Goal: Information Seeking & Learning: Learn about a topic

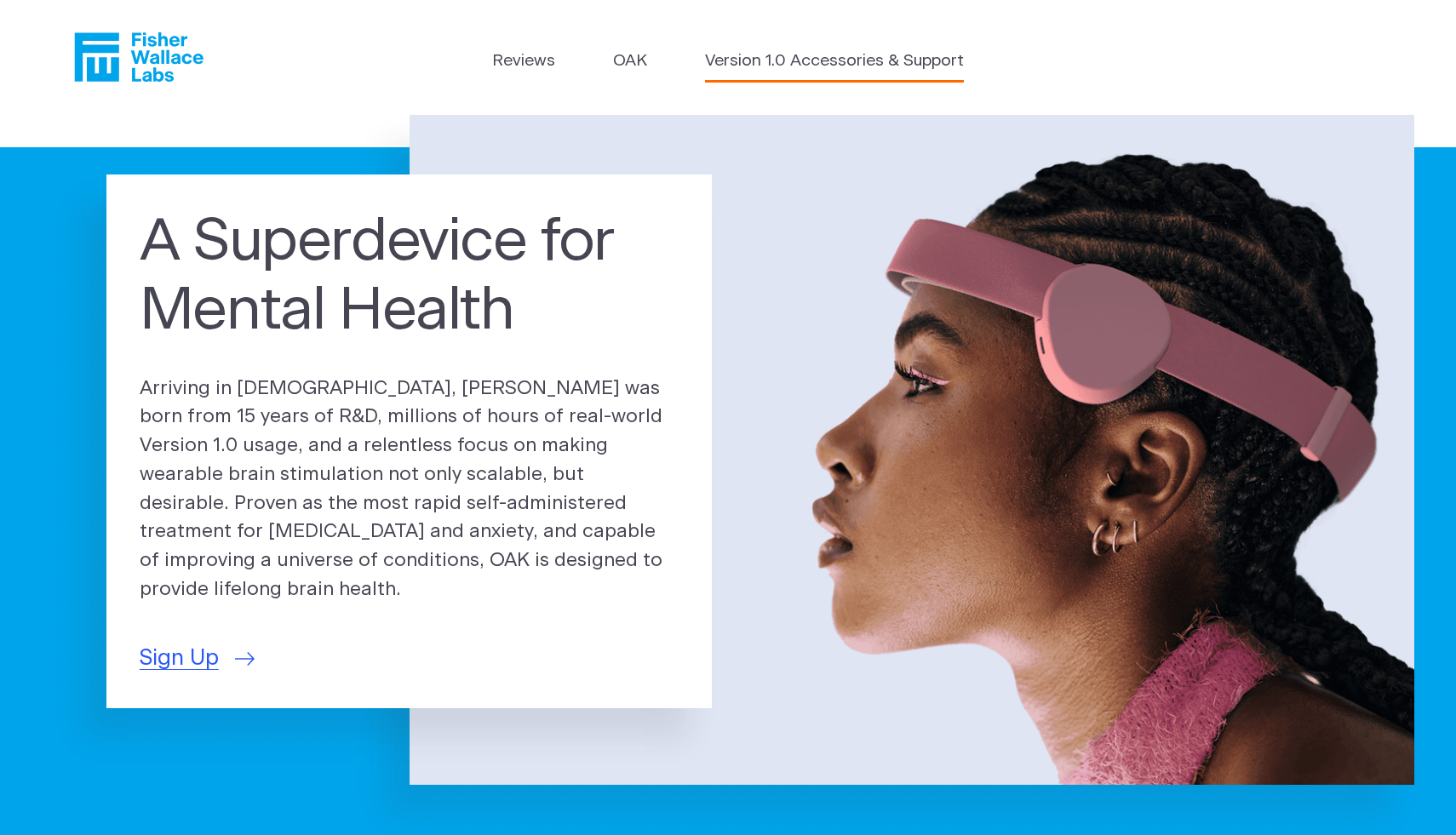
click at [715, 67] on link "Version 1.0 Accessories & Support" at bounding box center [834, 61] width 259 height 25
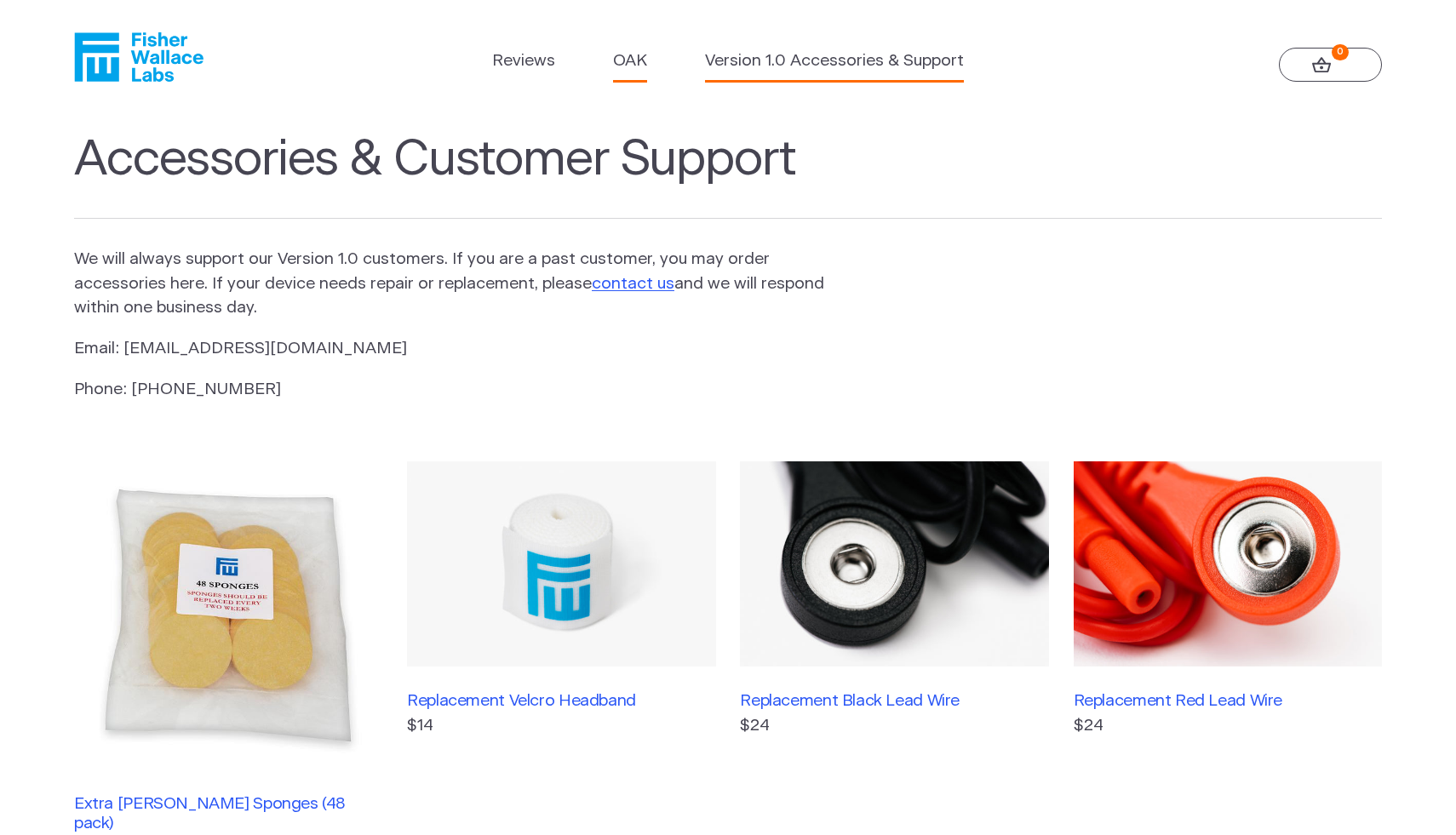
click at [625, 69] on link "OAK" at bounding box center [630, 61] width 34 height 25
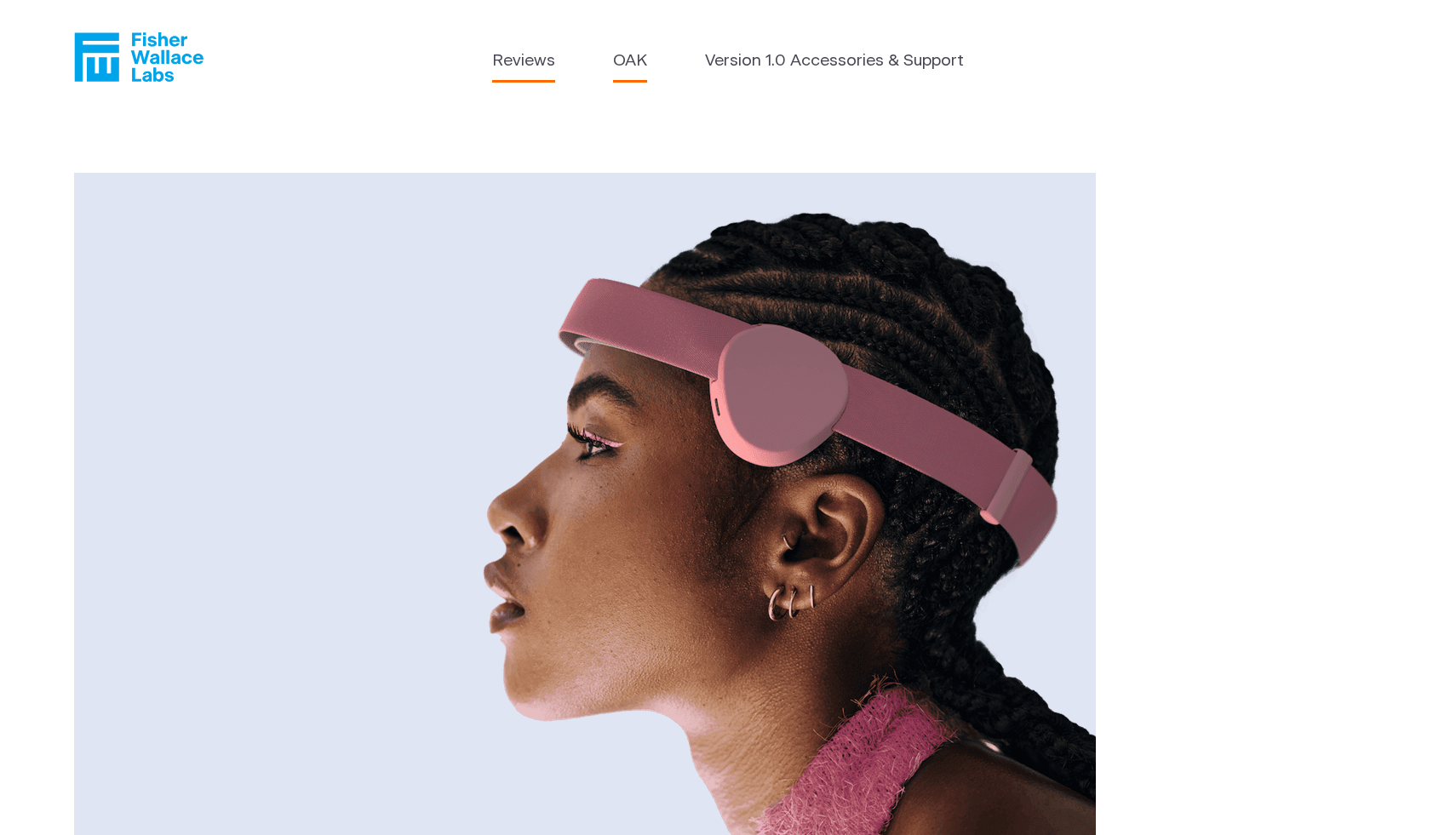
click at [522, 51] on link "Reviews" at bounding box center [524, 61] width 63 height 25
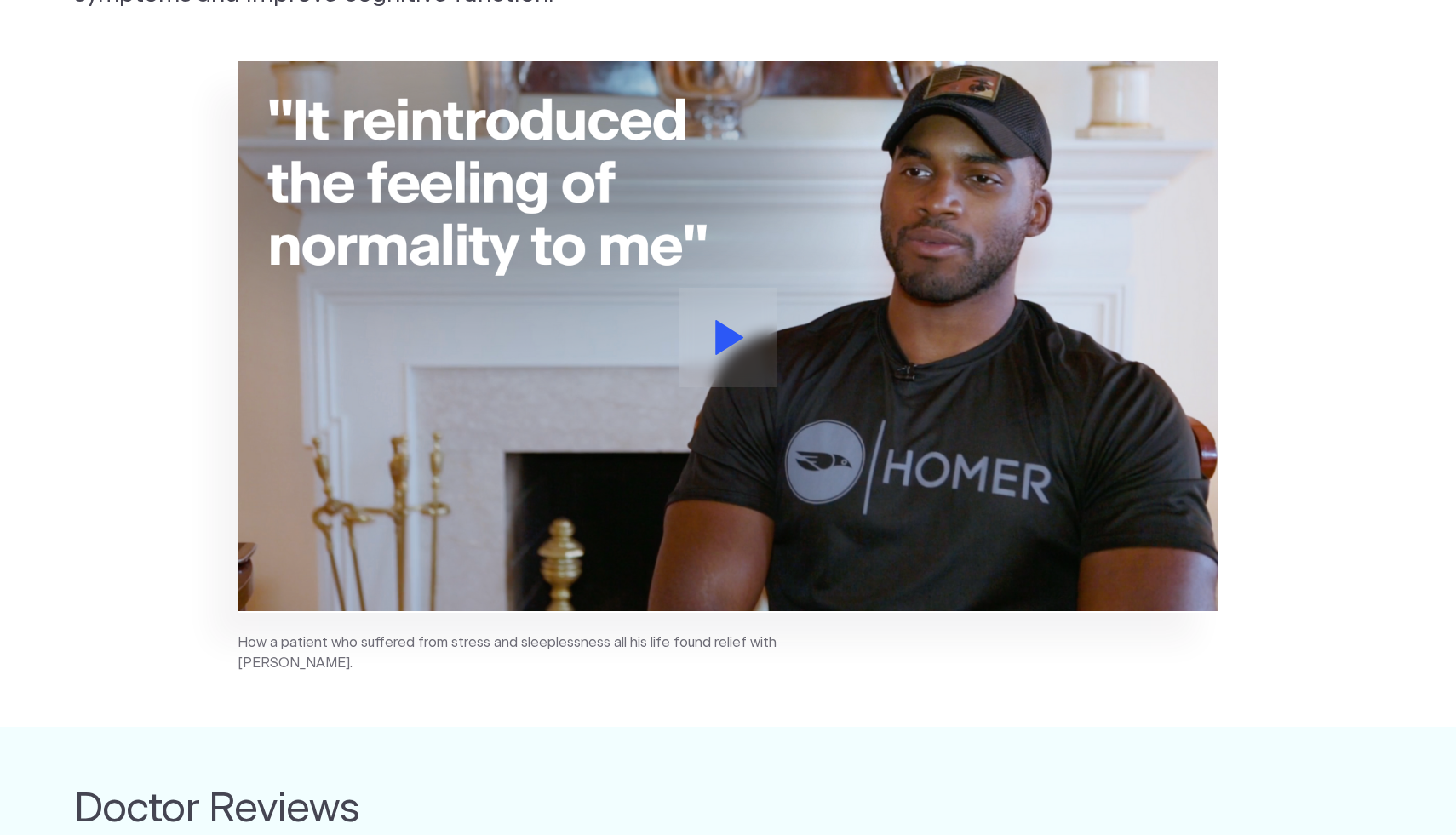
scroll to position [388, 0]
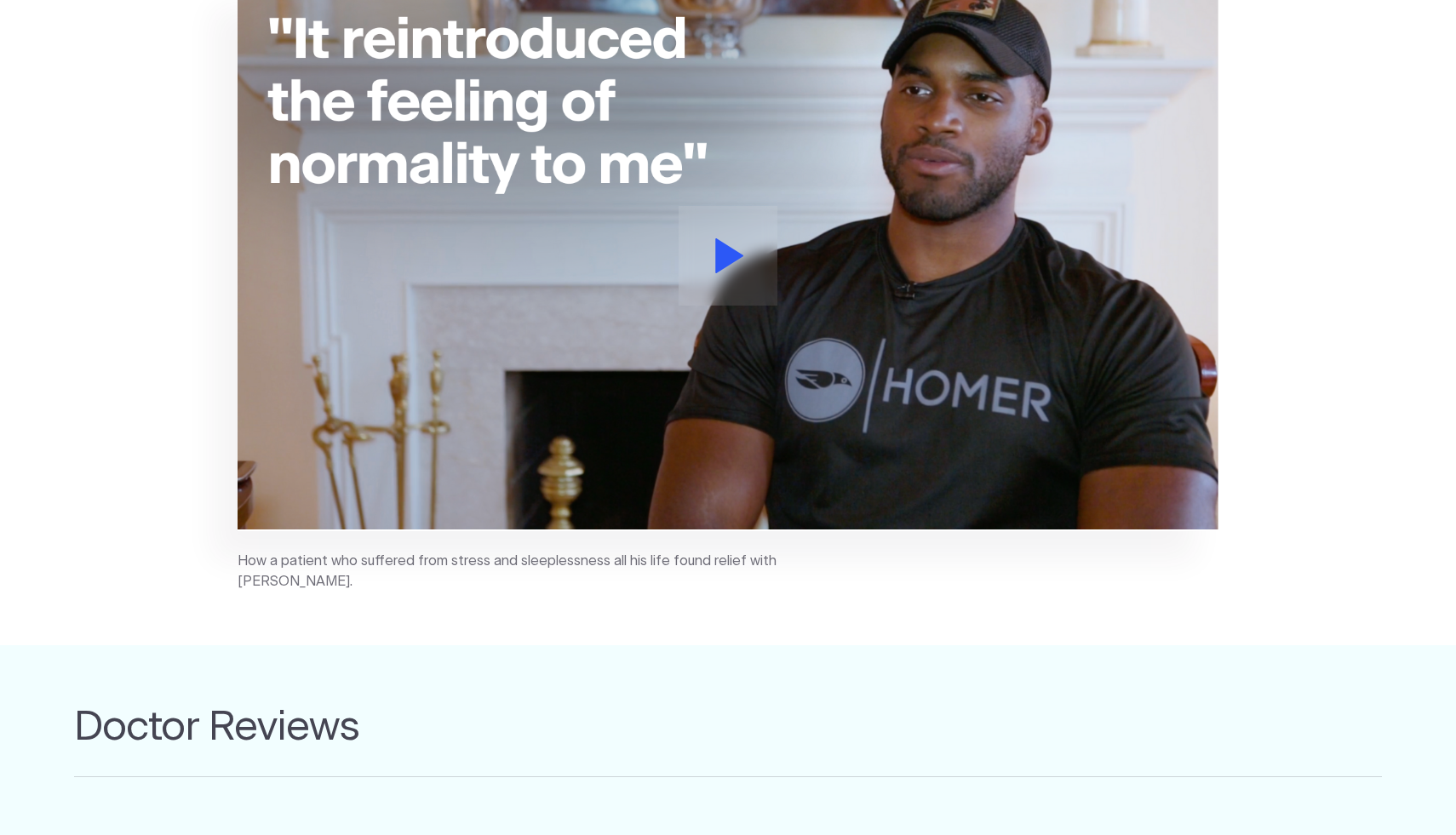
click at [709, 284] on button at bounding box center [728, 256] width 99 height 100
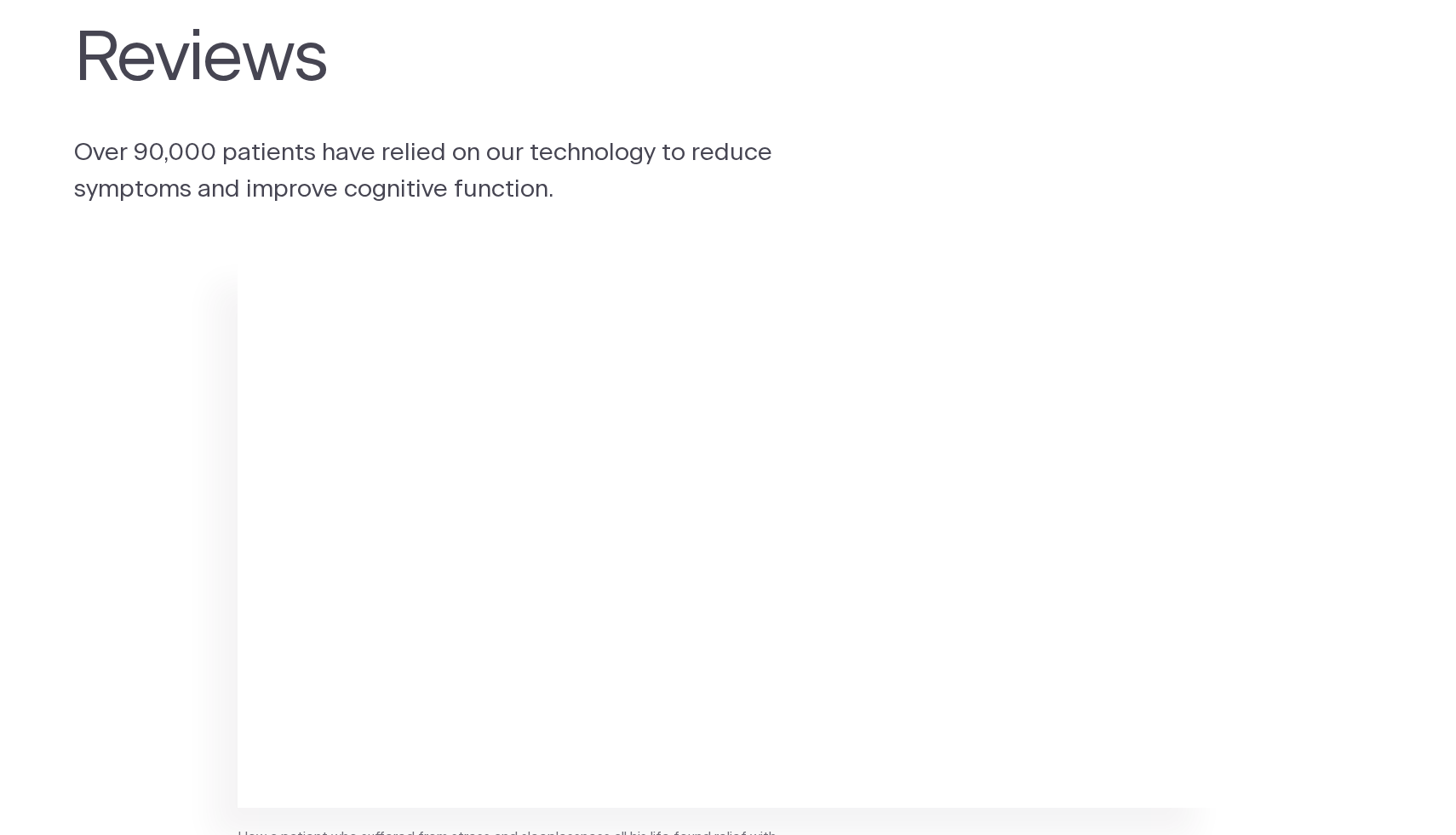
scroll to position [0, 0]
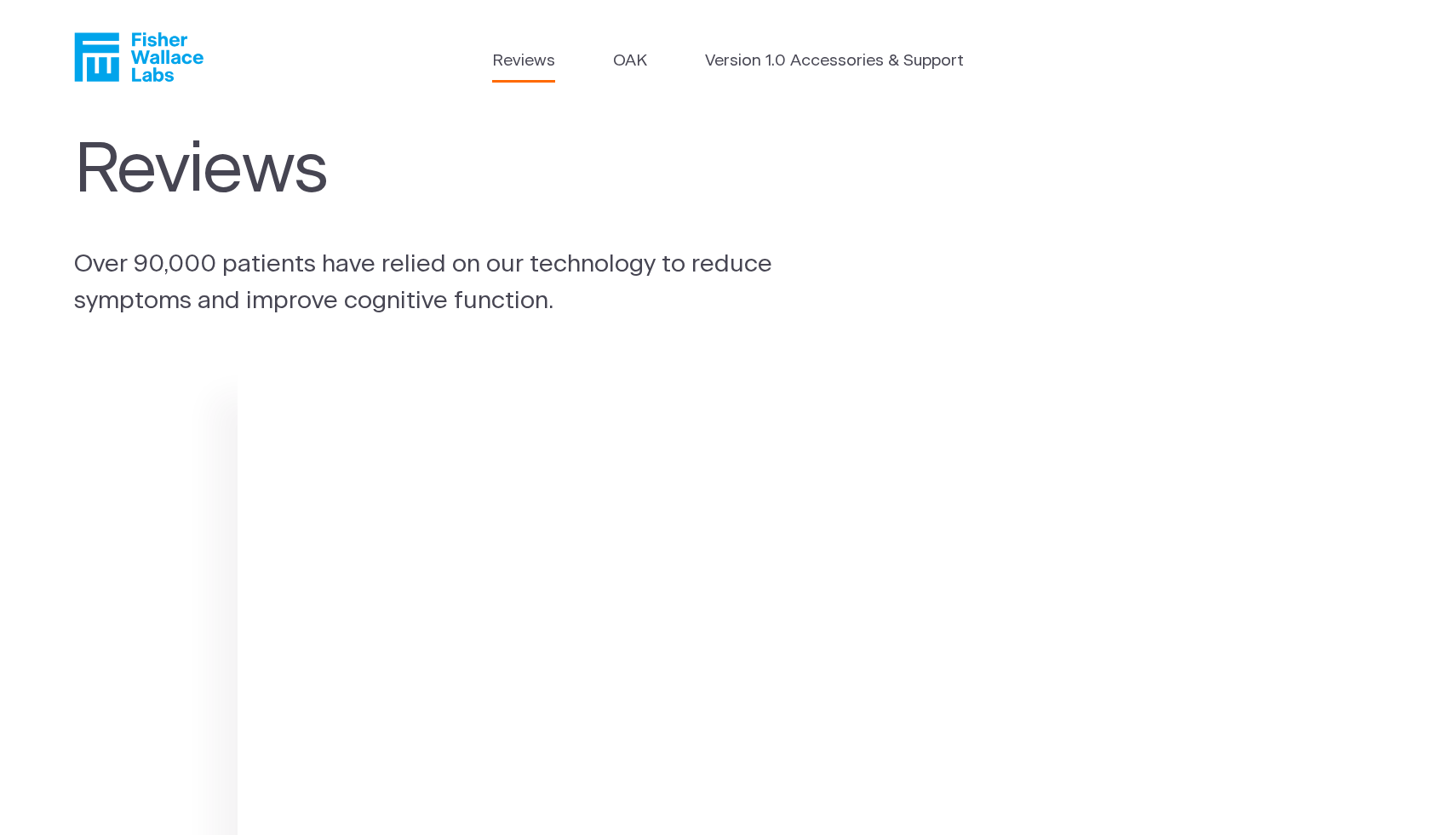
click at [152, 44] on icon "Fisher Wallace" at bounding box center [139, 58] width 129 height 50
